Goal: Information Seeking & Learning: Learn about a topic

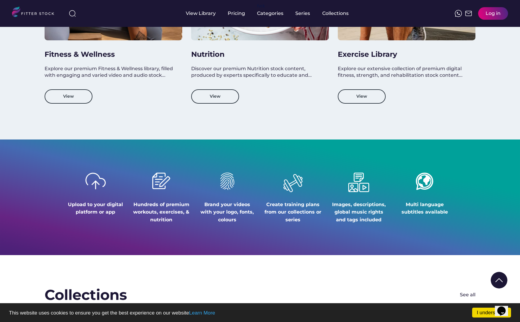
scroll to position [633, 0]
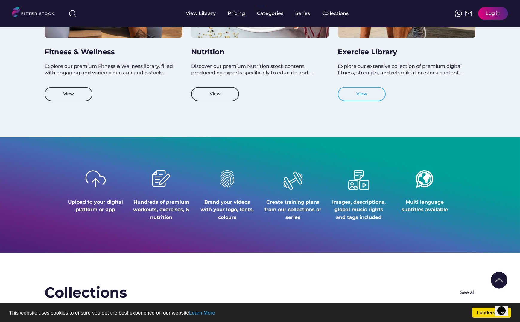
click at [360, 99] on button "View" at bounding box center [362, 94] width 48 height 14
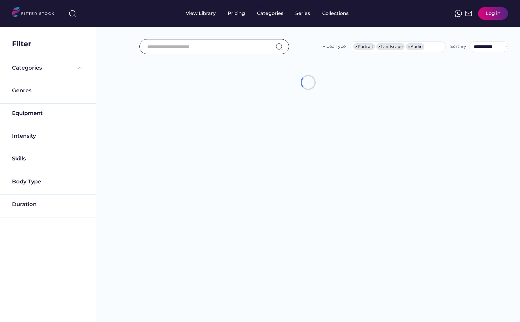
select select "**********"
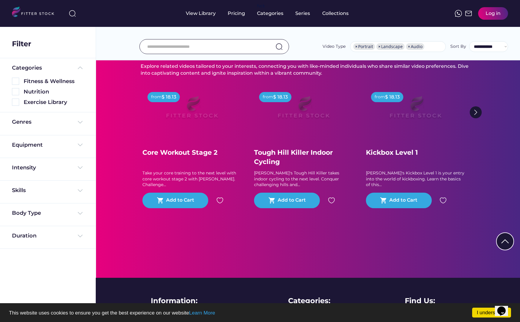
scroll to position [63, 0]
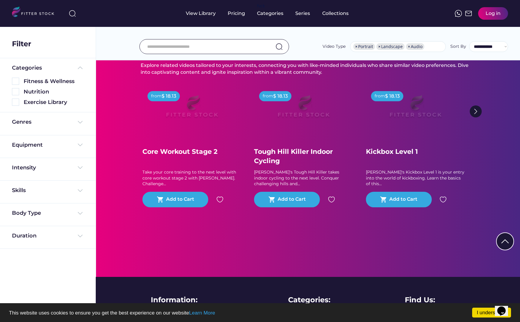
drag, startPoint x: 85, startPoint y: 122, endPoint x: 81, endPoint y: 122, distance: 4.5
click at [85, 122] on div "Genres" at bounding box center [48, 123] width 96 height 23
click at [80, 122] on img at bounding box center [80, 122] width 7 height 7
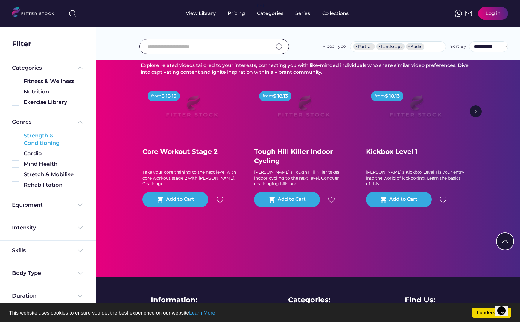
click at [51, 141] on div "Strength & Conditioning" at bounding box center [54, 139] width 60 height 15
click at [16, 136] on img at bounding box center [15, 135] width 7 height 7
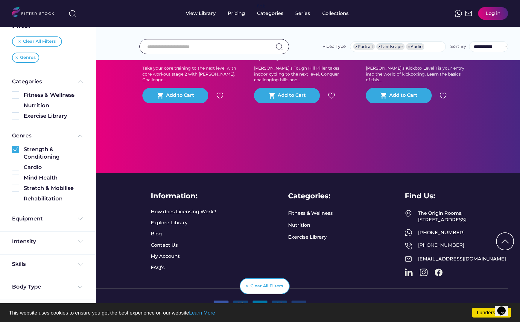
scroll to position [18, 0]
click at [78, 243] on img at bounding box center [80, 241] width 7 height 7
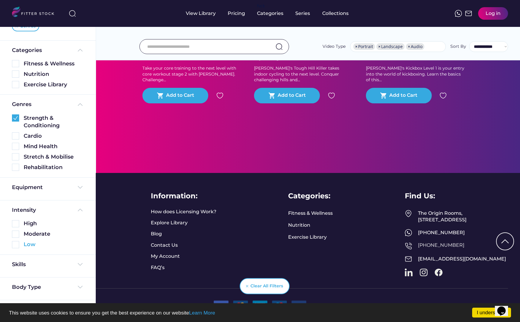
scroll to position [50, 0]
drag, startPoint x: 79, startPoint y: 264, endPoint x: 80, endPoint y: 261, distance: 3.3
click at [79, 264] on img at bounding box center [80, 264] width 7 height 7
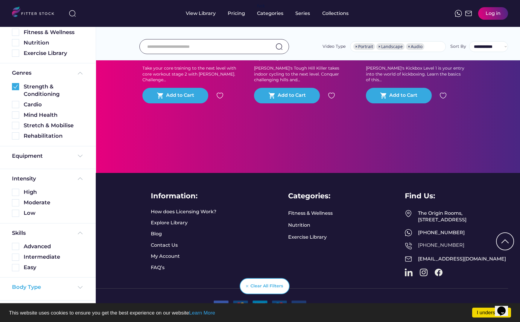
scroll to position [81, 0]
click at [80, 284] on img at bounding box center [80, 287] width 7 height 7
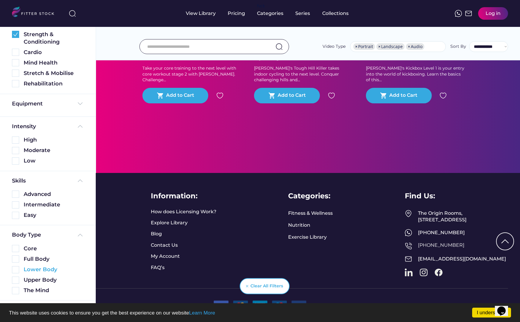
scroll to position [133, 0]
click at [40, 260] on div "Full Body" at bounding box center [54, 259] width 60 height 7
click at [13, 262] on img at bounding box center [15, 259] width 7 height 7
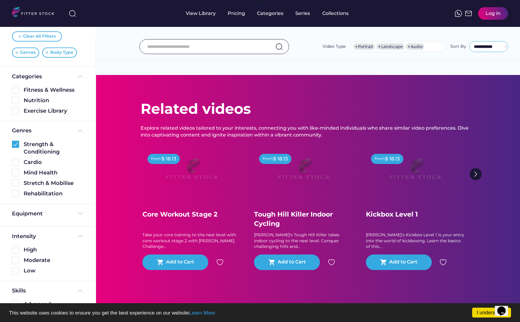
scroll to position [0, 0]
click at [14, 144] on img at bounding box center [15, 144] width 7 height 7
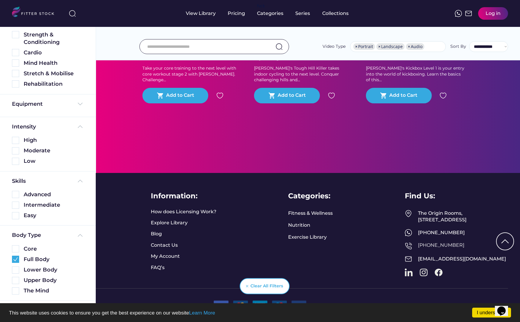
scroll to position [172, 0]
click at [14, 259] on img at bounding box center [15, 259] width 7 height 7
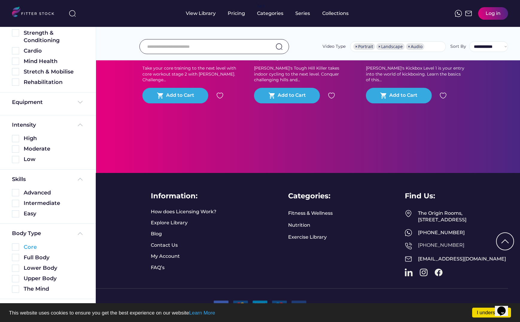
drag, startPoint x: 16, startPoint y: 214, endPoint x: 32, endPoint y: 216, distance: 15.7
click at [16, 244] on img at bounding box center [15, 247] width 7 height 7
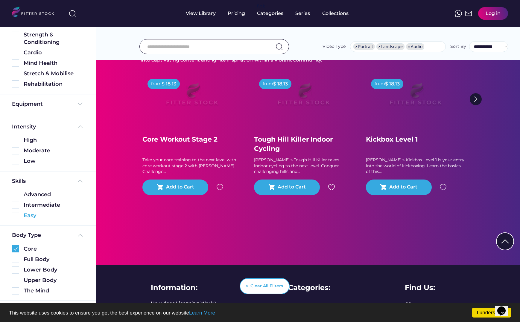
scroll to position [0, 0]
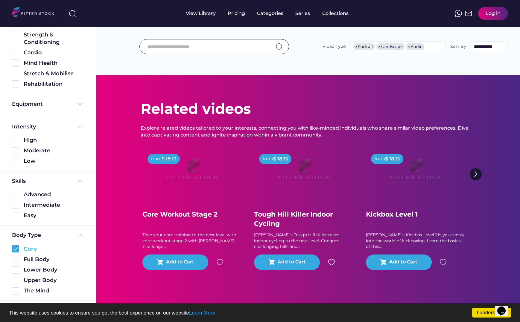
click at [13, 251] on img at bounding box center [15, 248] width 7 height 7
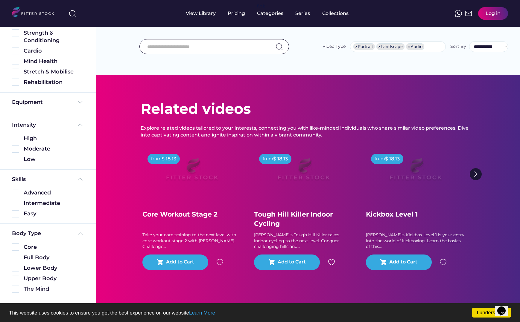
click at [277, 45] on img at bounding box center [278, 46] width 7 height 7
click at [283, 50] on div at bounding box center [213, 46] width 149 height 15
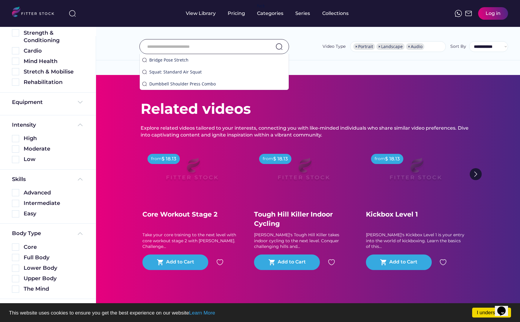
click at [319, 59] on div "**********" at bounding box center [308, 33] width 424 height 54
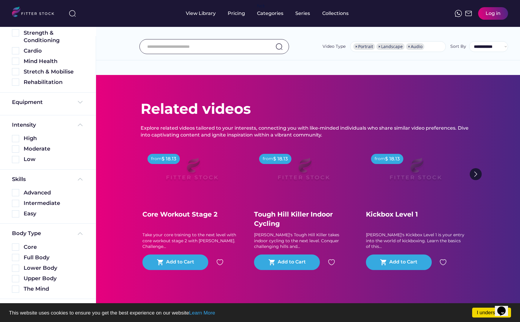
click at [255, 49] on input "input" at bounding box center [206, 46] width 119 height 13
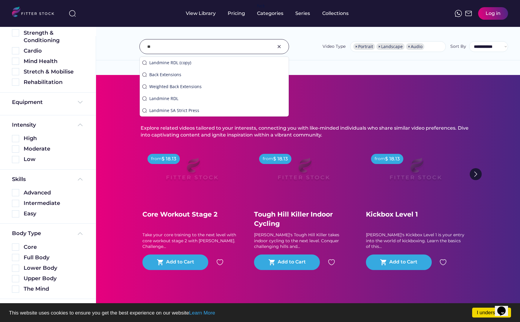
type input "*"
type input "********"
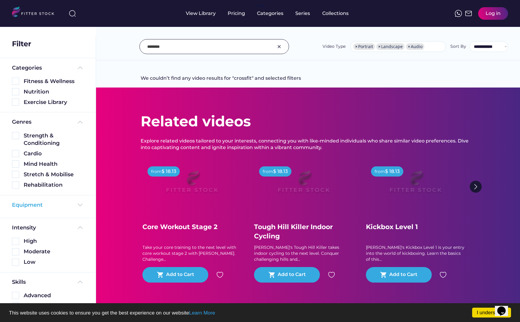
click at [80, 205] on img at bounding box center [80, 204] width 7 height 7
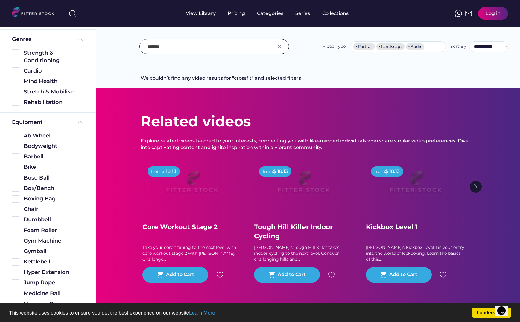
scroll to position [92, 0]
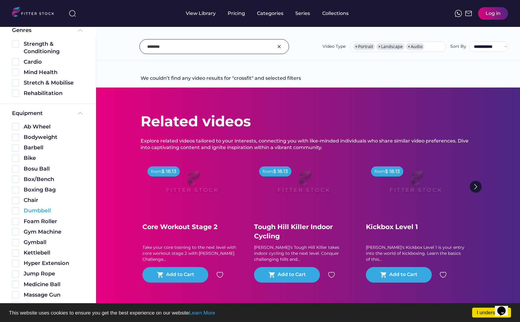
click at [40, 208] on div "Dumbbell" at bounding box center [54, 210] width 60 height 7
click at [19, 211] on div "Dumbbell" at bounding box center [48, 210] width 72 height 7
click at [16, 212] on img at bounding box center [15, 210] width 7 height 7
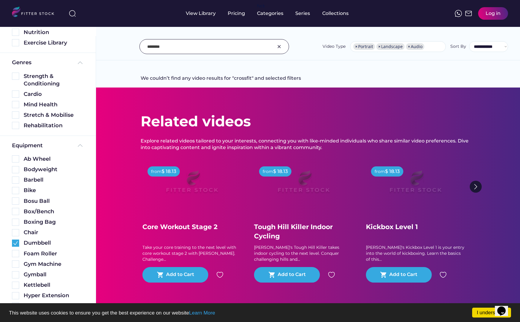
click at [357, 47] on span "×" at bounding box center [356, 47] width 2 height 4
click at [356, 47] on span "×" at bounding box center [356, 47] width 2 height 4
select select "*****"
click at [356, 47] on span "×" at bounding box center [356, 47] width 2 height 4
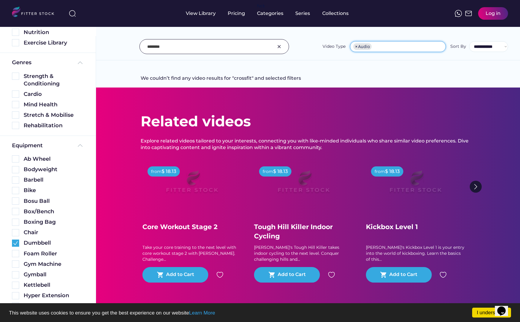
select select
click at [228, 48] on input "input" at bounding box center [206, 46] width 119 height 13
click at [199, 44] on input "input" at bounding box center [206, 46] width 119 height 13
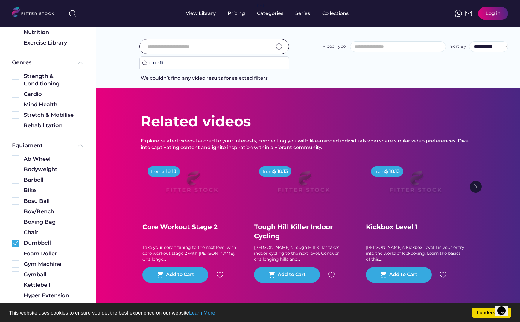
click at [321, 59] on div "**********" at bounding box center [308, 33] width 424 height 54
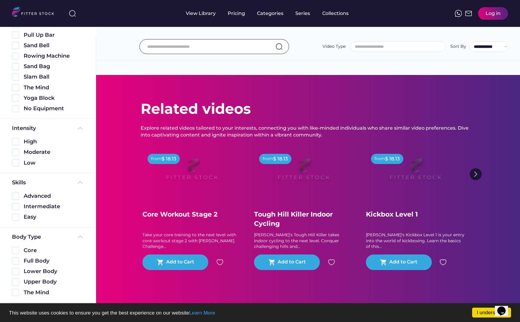
scroll to position [0, 0]
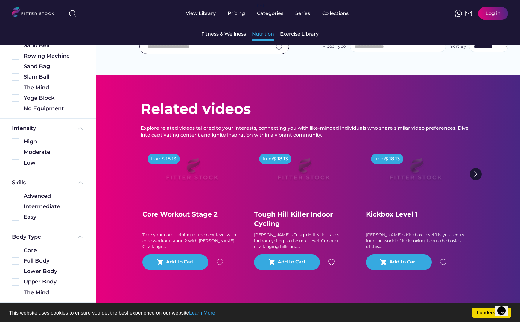
click at [263, 34] on div "Nutrition" at bounding box center [263, 34] width 22 height 7
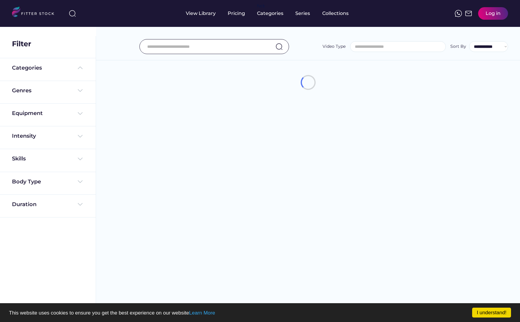
select select
select select "**********"
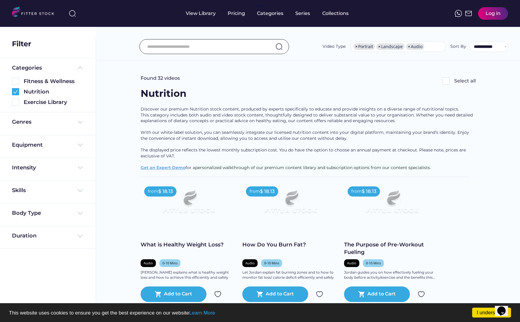
scroll to position [0, 0]
click at [18, 92] on img at bounding box center [15, 91] width 7 height 7
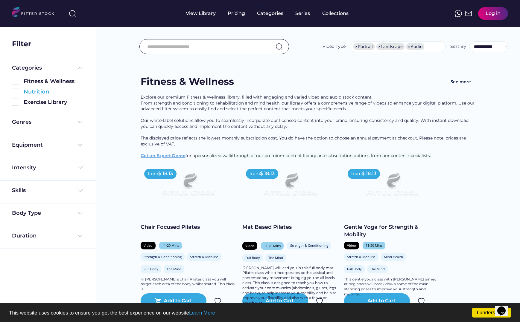
click at [17, 93] on img at bounding box center [15, 91] width 7 height 7
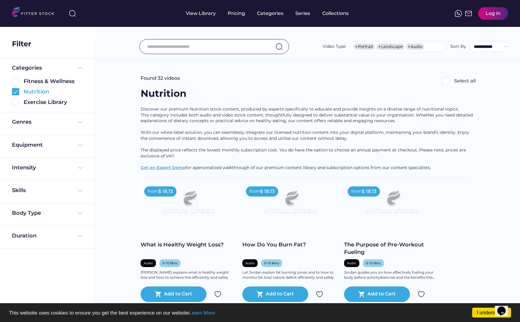
drag, startPoint x: 72, startPoint y: 143, endPoint x: 85, endPoint y: 158, distance: 20.4
click at [72, 143] on div "Equipment" at bounding box center [48, 144] width 72 height 7
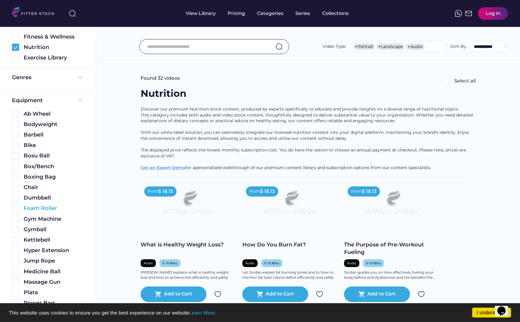
scroll to position [51, 0]
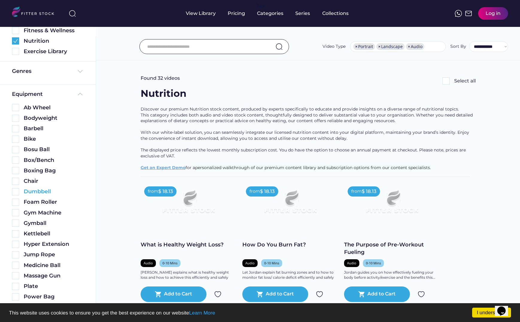
click at [16, 193] on img at bounding box center [15, 191] width 7 height 7
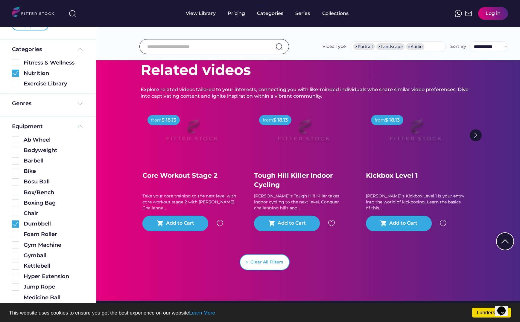
scroll to position [52, 0]
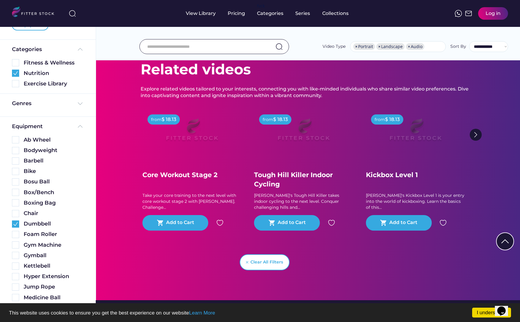
click at [299, 174] on div "Tough Hill Killer Indoor Cycling" at bounding box center [303, 180] width 99 height 19
